Goal: Information Seeking & Learning: Learn about a topic

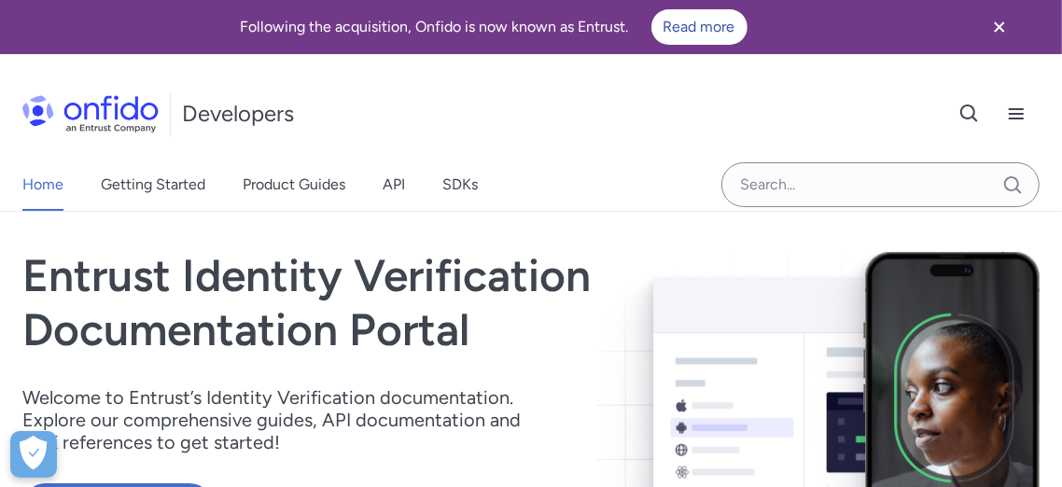
click at [1000, 23] on icon "Close banner" at bounding box center [1000, 27] width 22 height 22
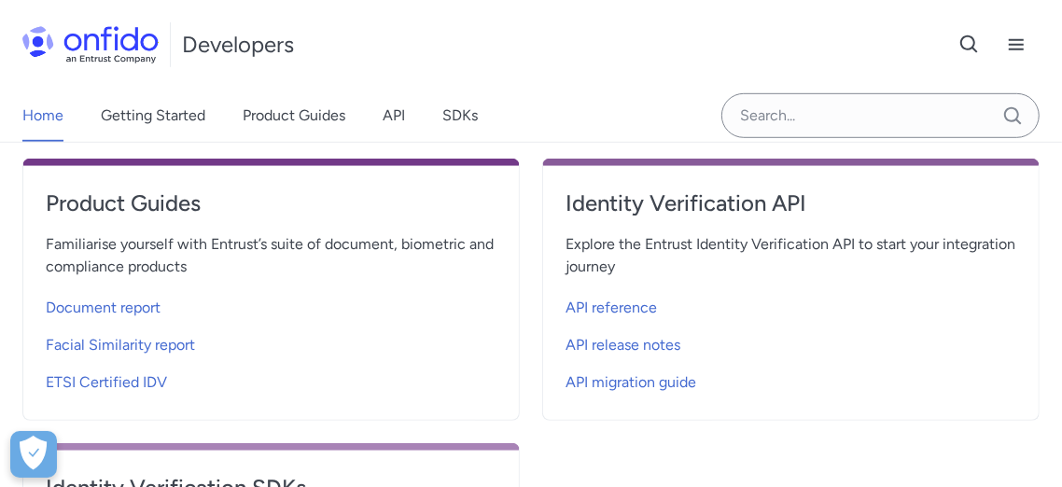
scroll to position [622, 0]
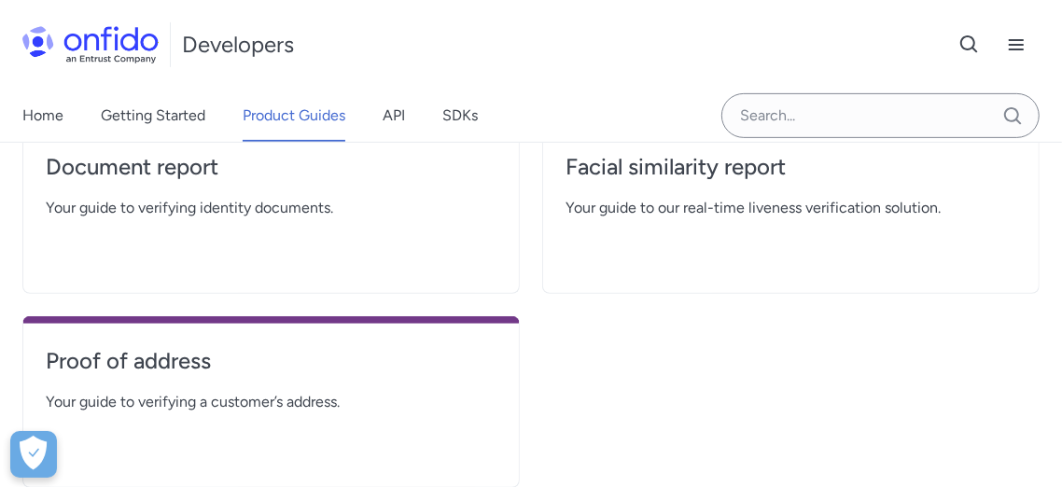
scroll to position [311, 0]
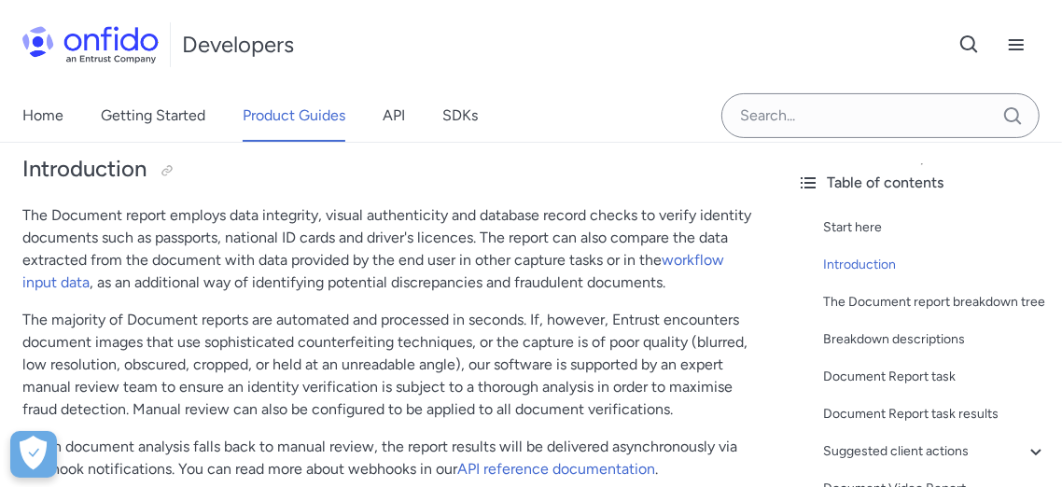
scroll to position [104, 0]
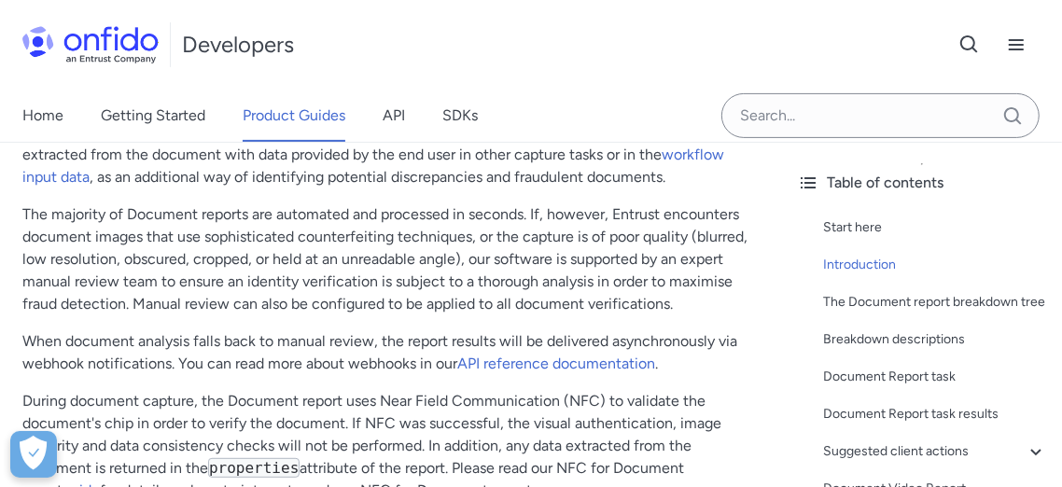
scroll to position [345, 0]
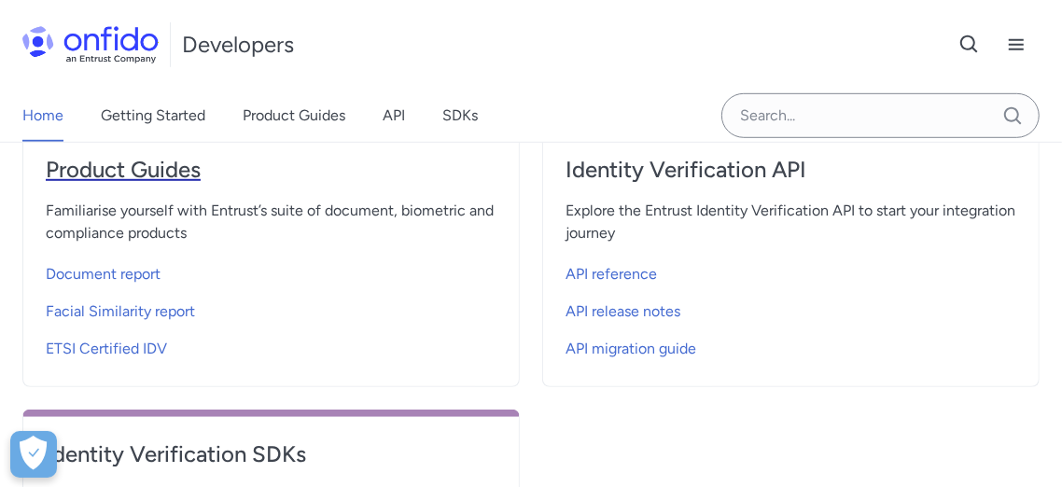
scroll to position [656, 0]
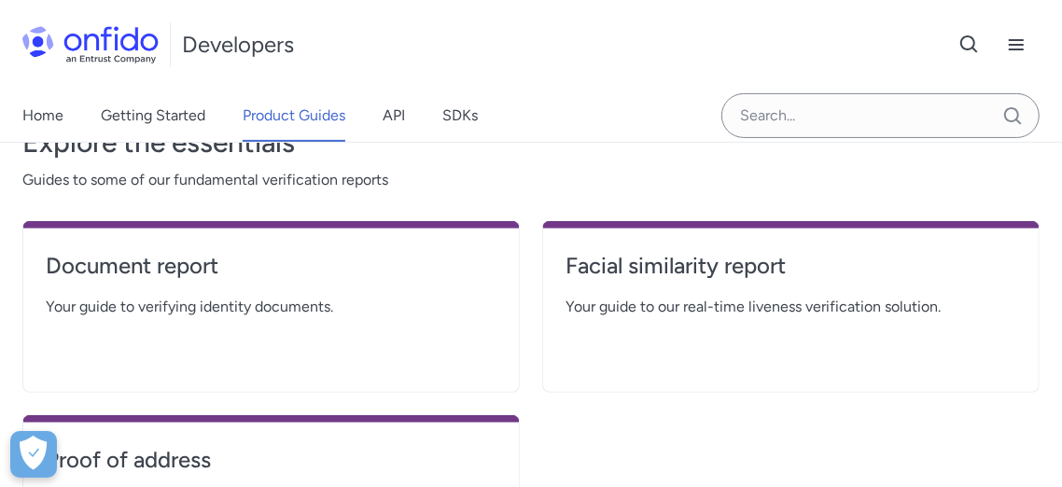
scroll to position [345, 0]
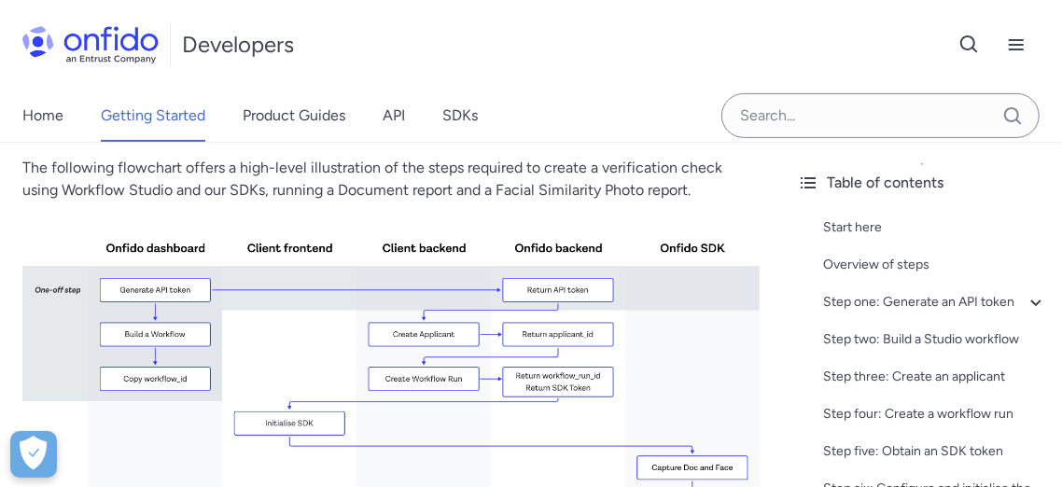
scroll to position [414, 0]
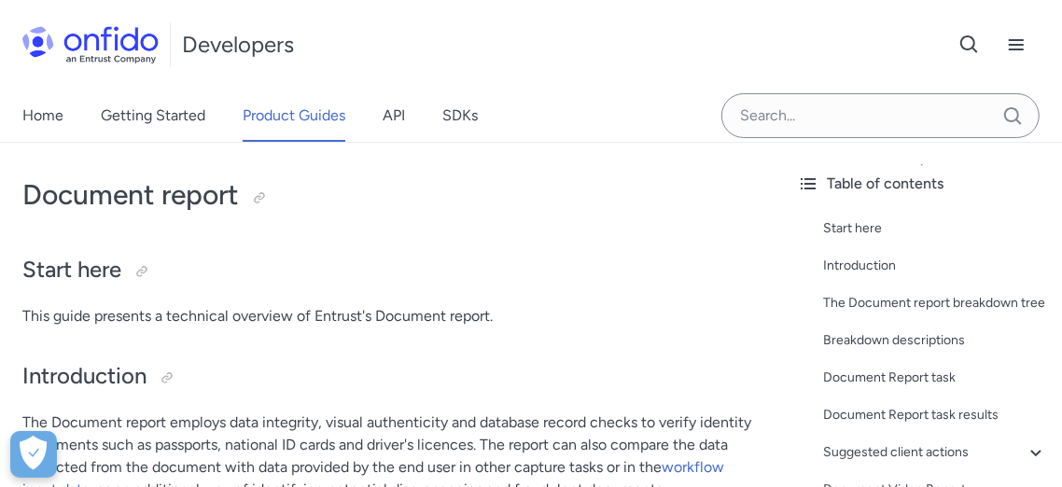
scroll to position [207, 0]
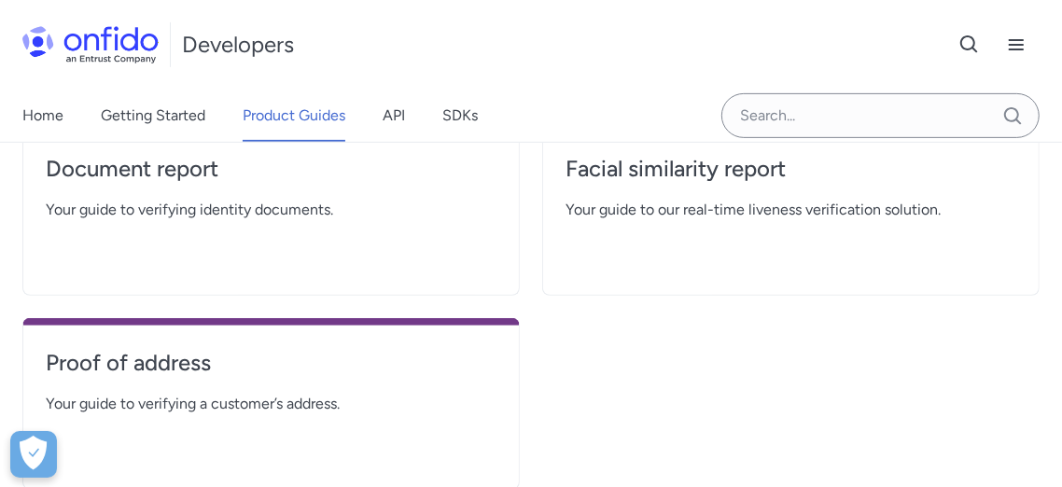
scroll to position [518, 0]
